Goal: Task Accomplishment & Management: Use online tool/utility

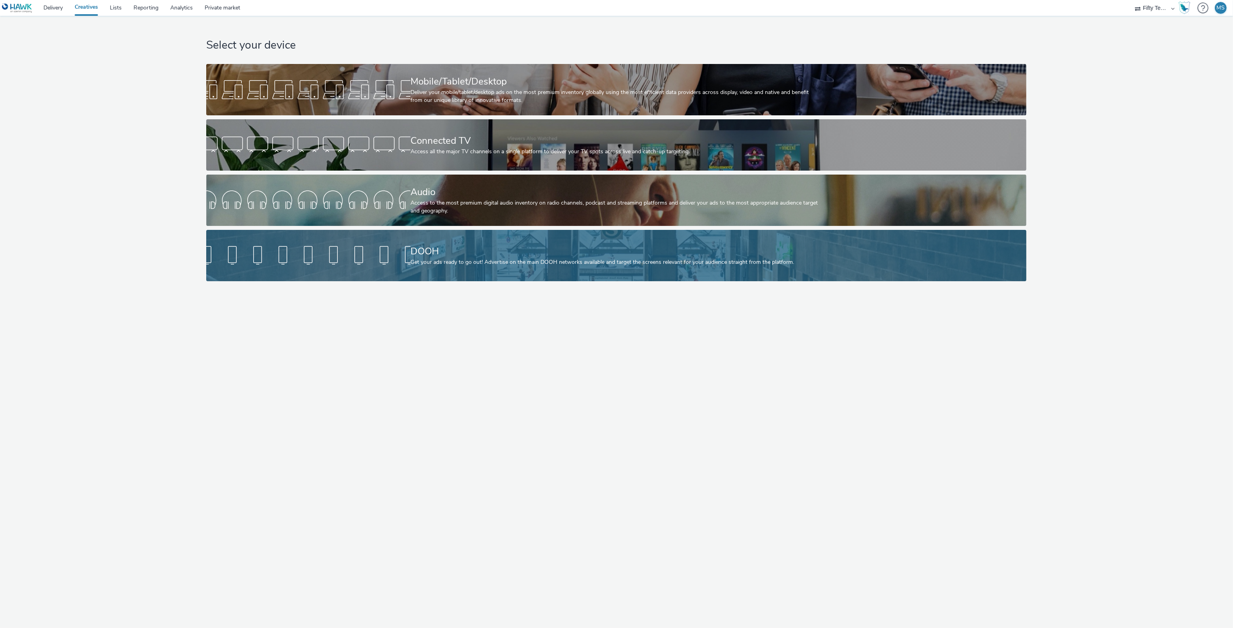
click at [383, 268] on div at bounding box center [308, 255] width 204 height 25
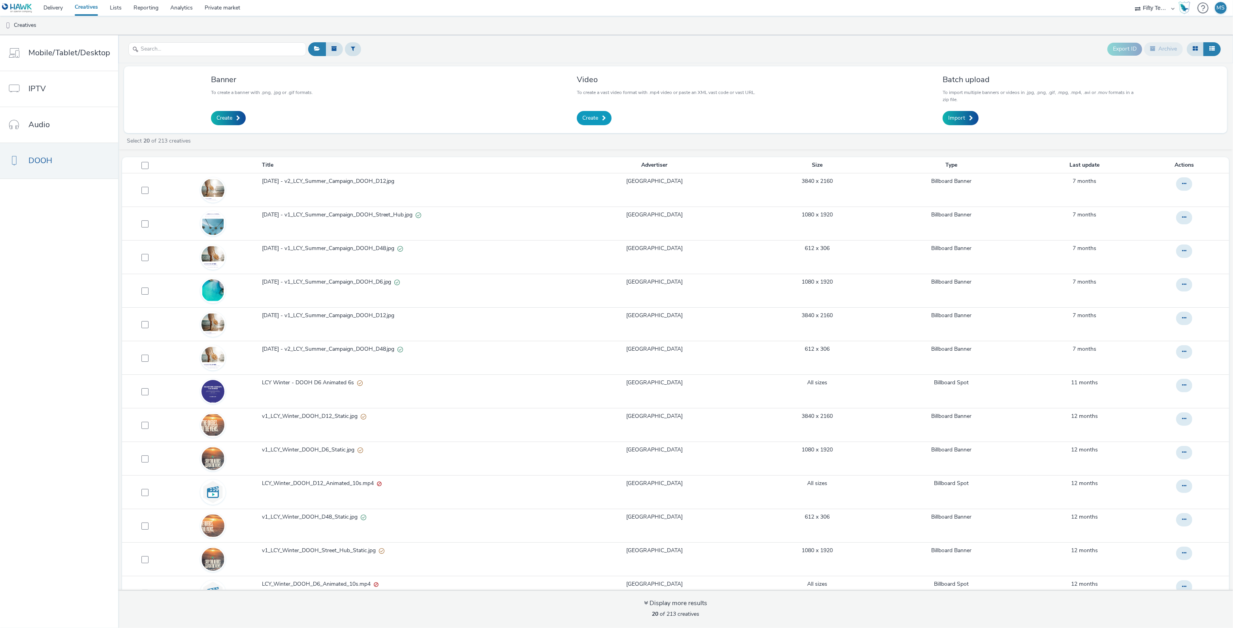
click at [594, 121] on span "Create" at bounding box center [591, 118] width 16 height 8
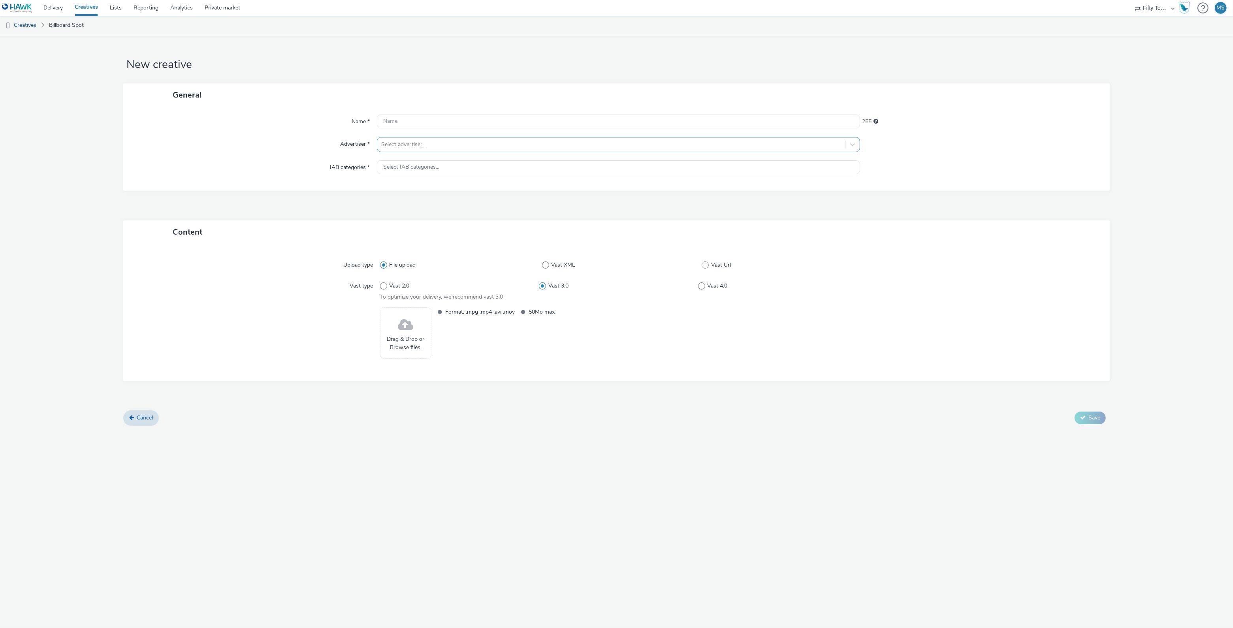
click at [451, 143] on div at bounding box center [611, 144] width 460 height 9
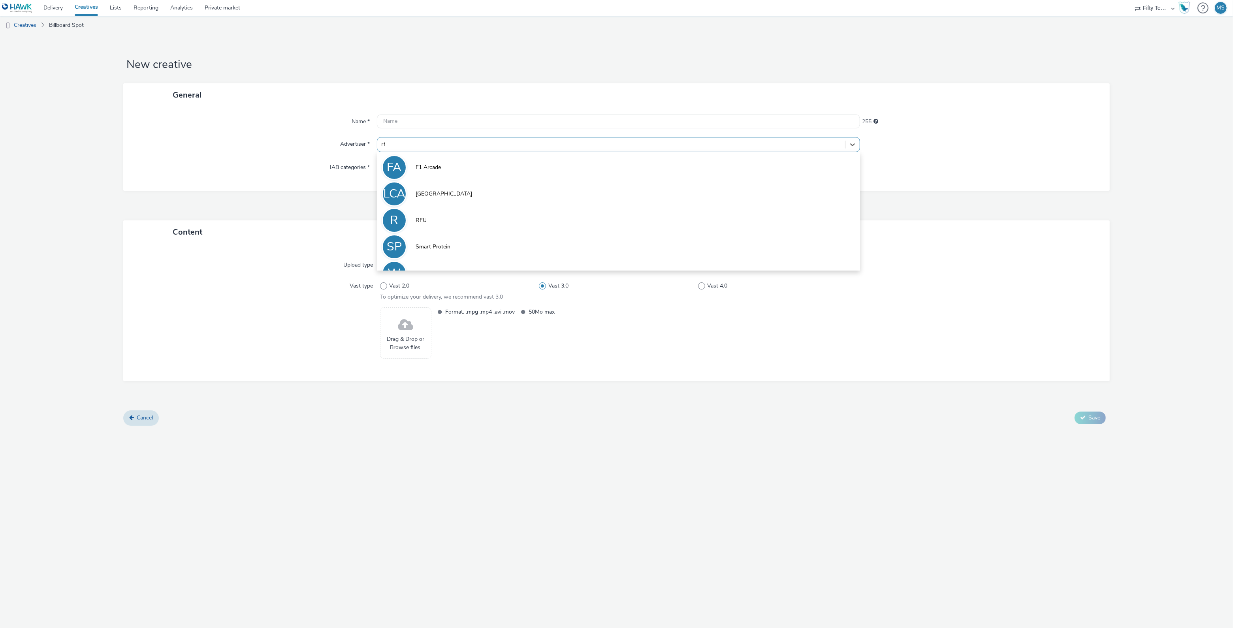
type input "rfu"
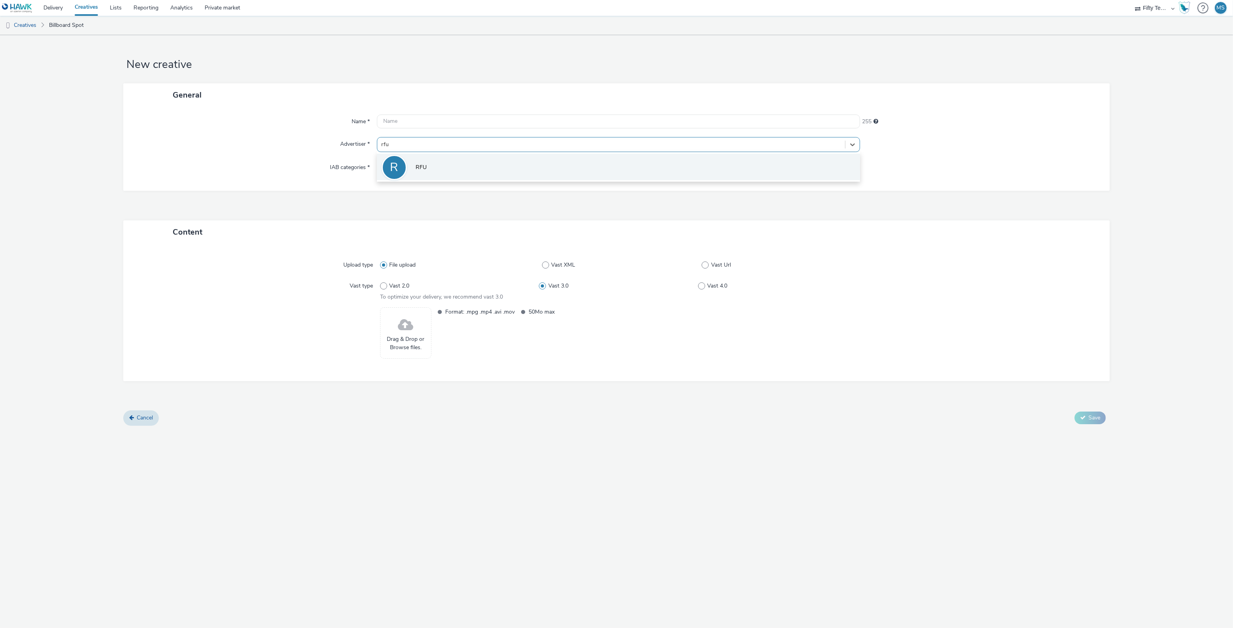
click at [457, 166] on li "R RFU" at bounding box center [618, 167] width 483 height 26
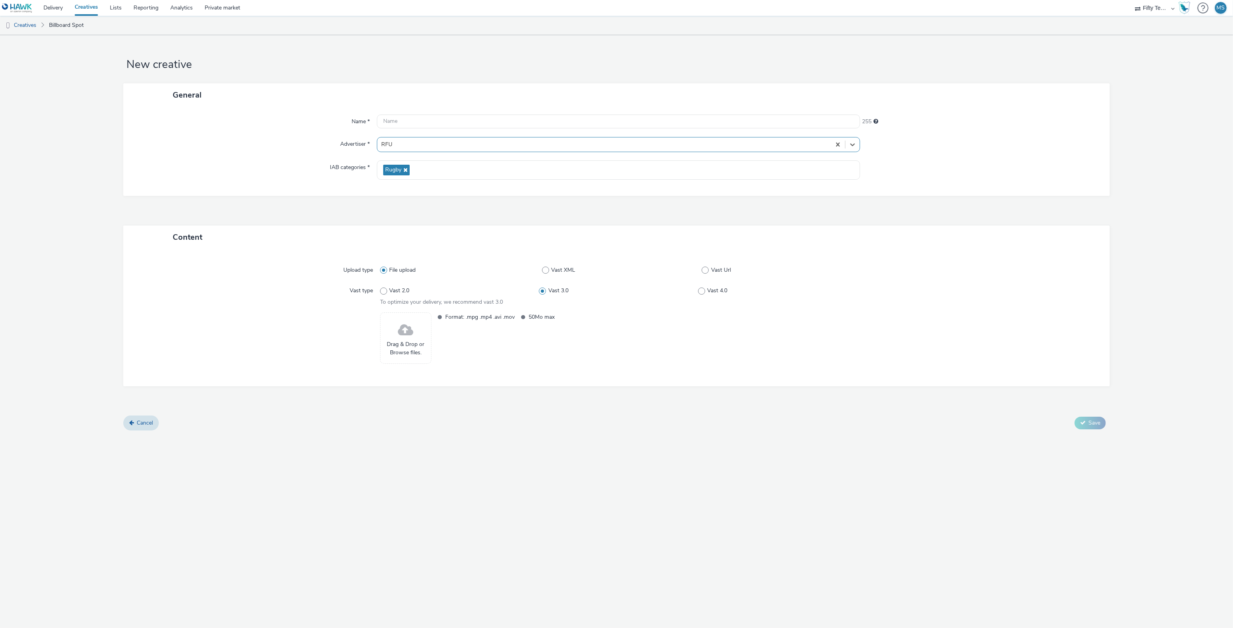
click at [409, 347] on span "Drag & Drop or Browse files." at bounding box center [406, 349] width 43 height 16
click at [406, 126] on input "text" at bounding box center [618, 122] width 483 height 14
click at [411, 122] on input "Red Roses For the Girls Play On" at bounding box center [618, 122] width 483 height 14
click at [448, 121] on input "Red Roses - For the Girls Play On" at bounding box center [618, 122] width 483 height 14
click at [481, 119] on input "Red Roses - For the Girls - Play On" at bounding box center [618, 122] width 483 height 14
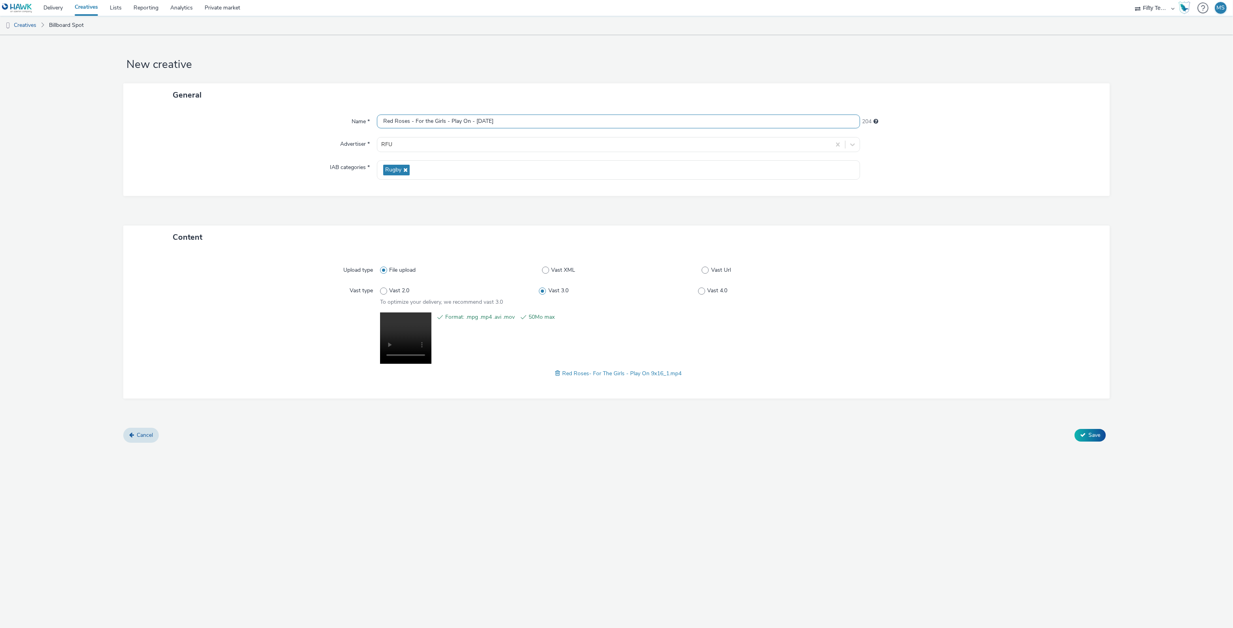
type input "Red Roses - For the Girls - Play On - [DATE]"
click at [508, 412] on div "Content Upload type File upload Vast XML Vast Url Vast type Vast 2.0 Vast 3.0 V…" at bounding box center [616, 327] width 987 height 203
click at [1097, 439] on button "Save" at bounding box center [1090, 435] width 31 height 13
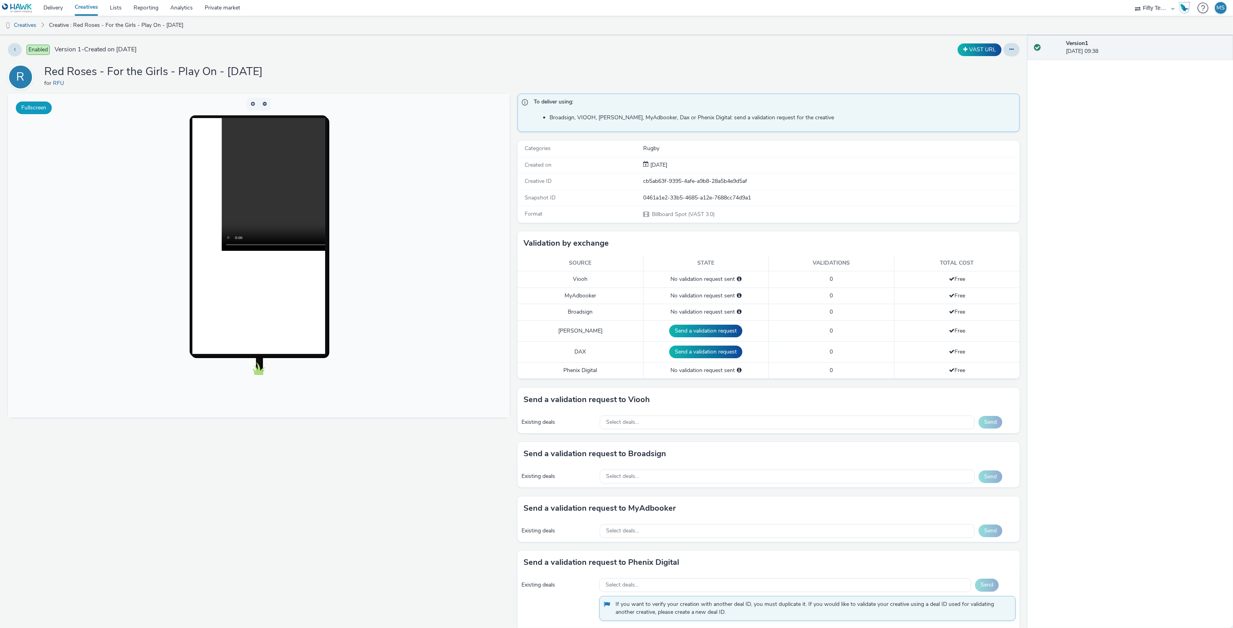
click at [41, 109] on button "Fullscreen" at bounding box center [34, 108] width 36 height 13
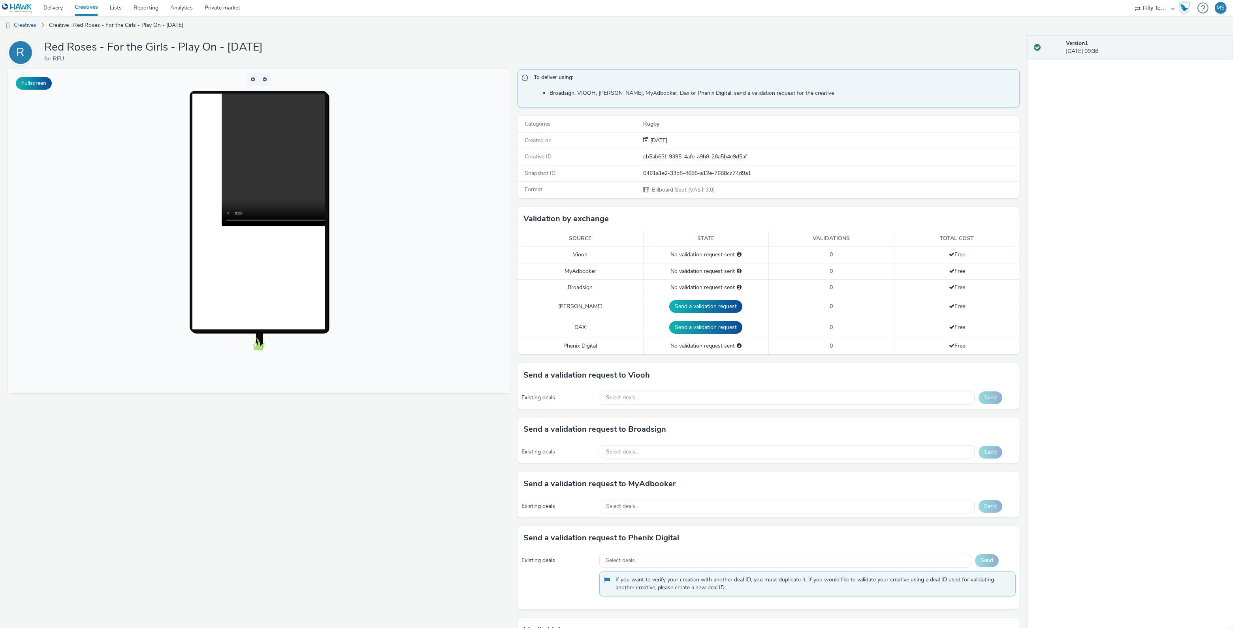
scroll to position [134, 0]
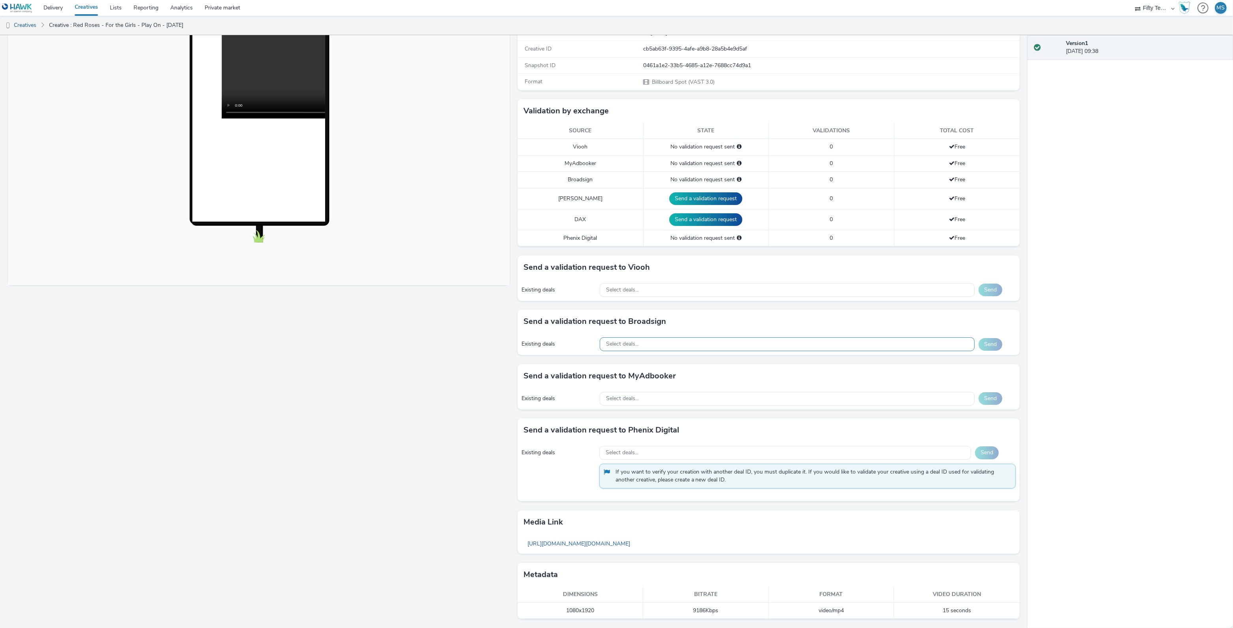
click at [652, 345] on div "Select deals..." at bounding box center [787, 345] width 375 height 14
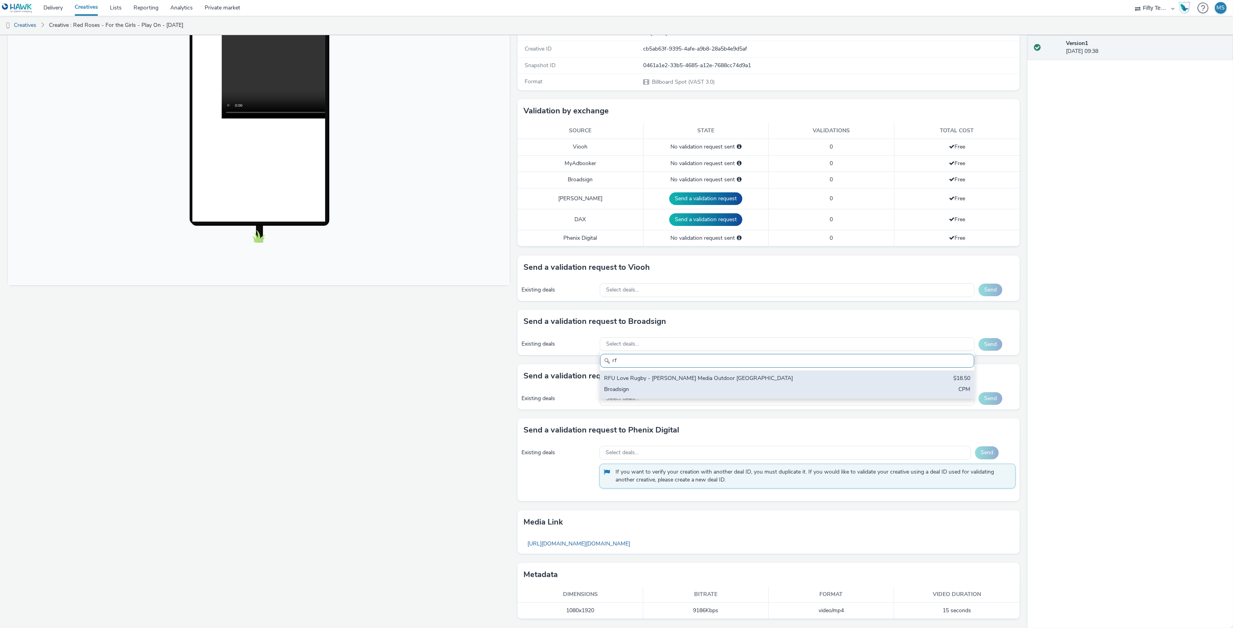
type input "rf"
click at [685, 378] on div "RFU Love Rugby - [PERSON_NAME] Media Outdoor [GEOGRAPHIC_DATA]" at bounding box center [725, 379] width 243 height 9
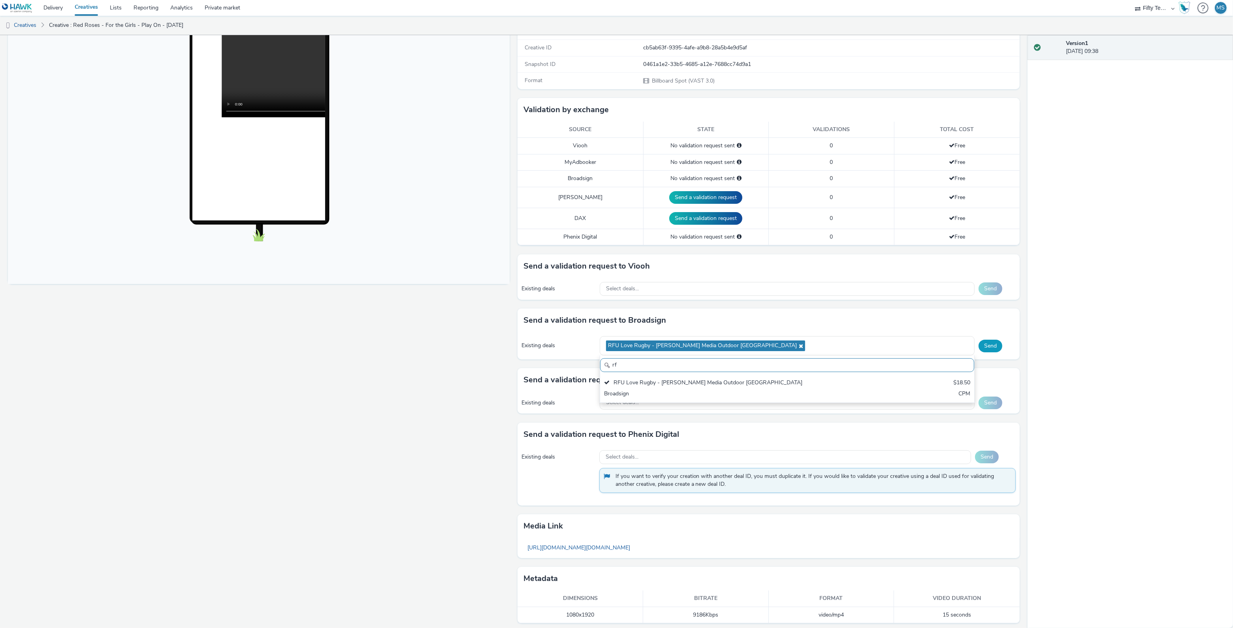
scroll to position [0, 0]
click at [988, 348] on button "Send" at bounding box center [991, 346] width 24 height 13
